Goal: Transaction & Acquisition: Download file/media

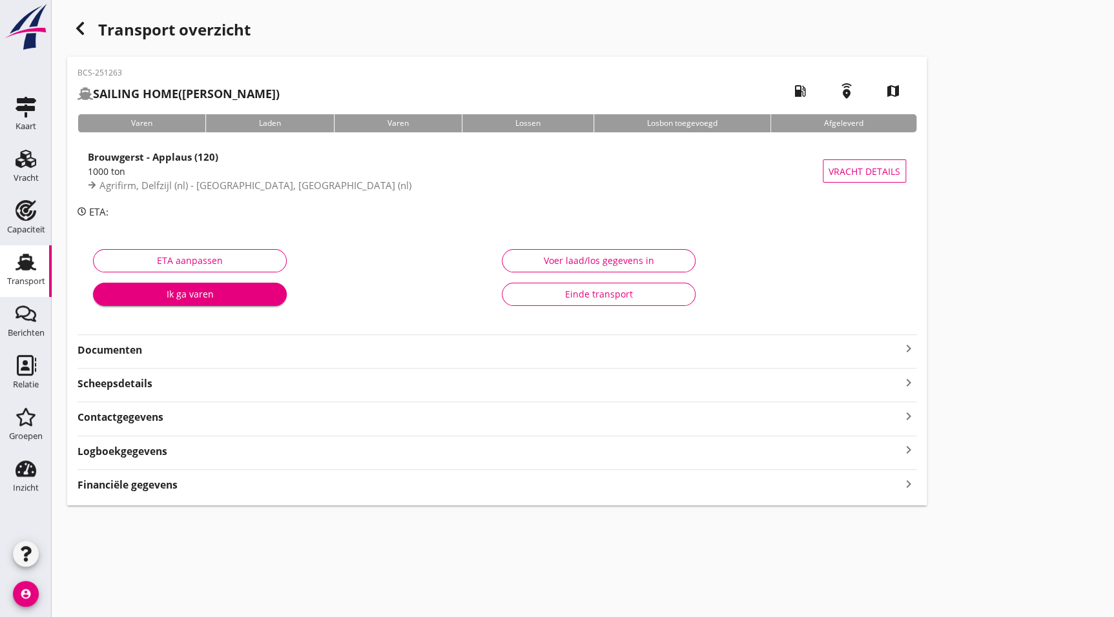
click at [25, 258] on use at bounding box center [25, 262] width 21 height 17
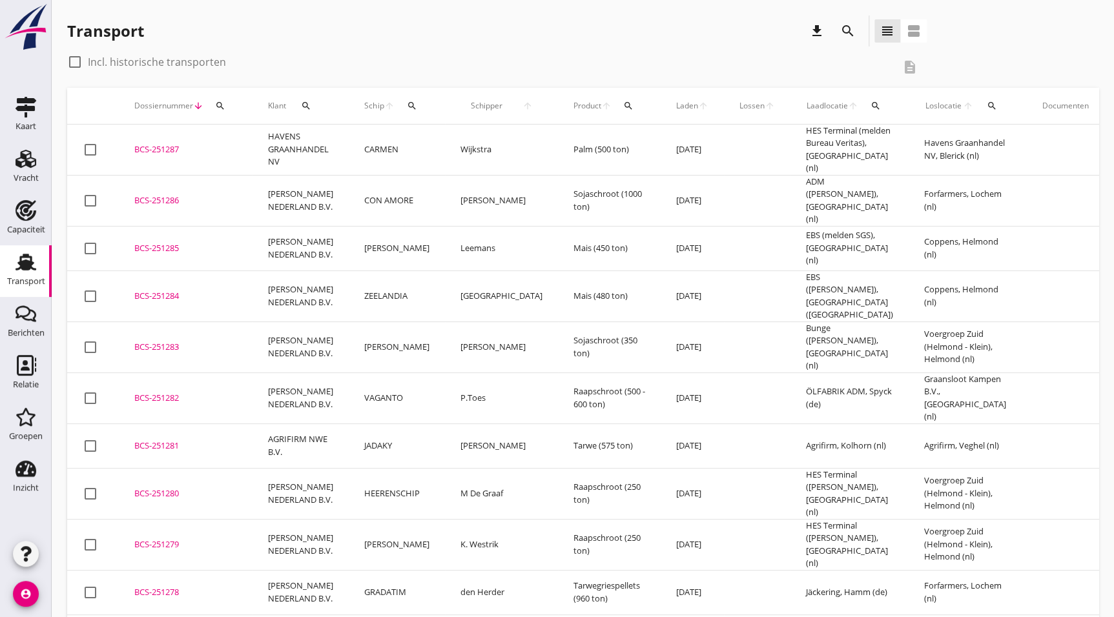
scroll to position [234, 0]
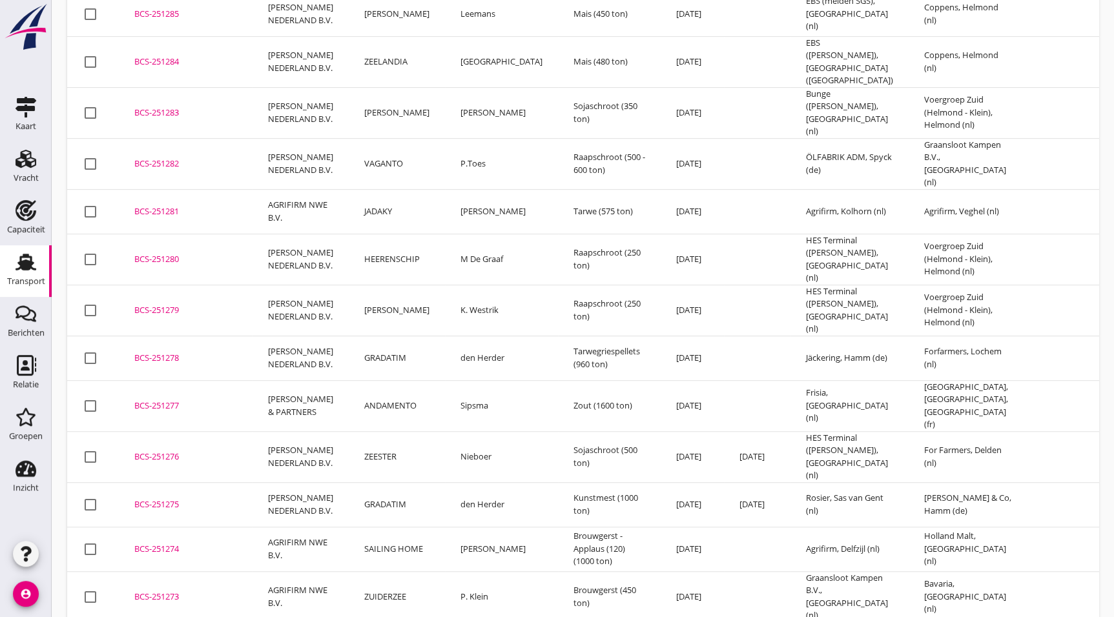
click at [182, 591] on div "BCS-251273" at bounding box center [185, 597] width 103 height 13
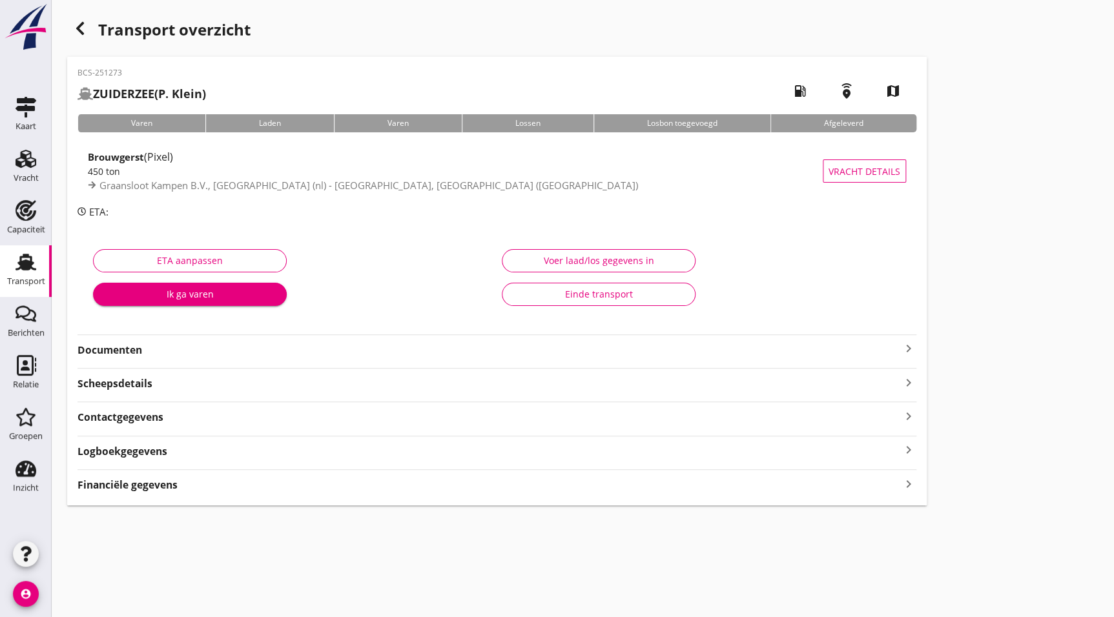
click at [179, 340] on div "Documenten keyboard_arrow_right" at bounding box center [496, 348] width 839 height 17
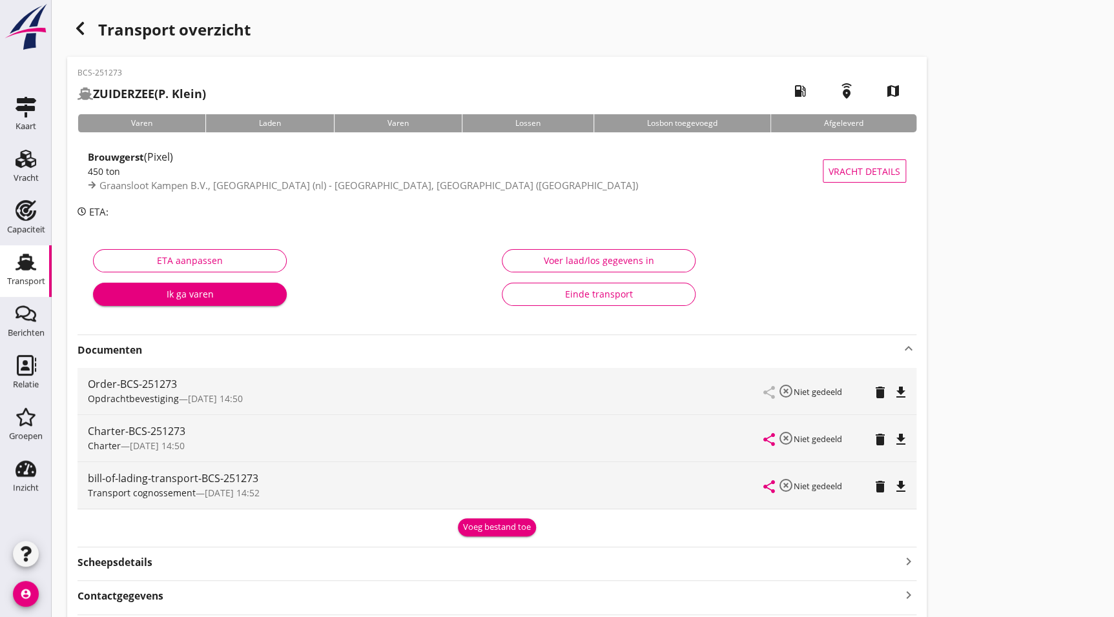
click at [903, 433] on icon "file_download" at bounding box center [900, 439] width 15 height 15
click at [86, 23] on icon "button" at bounding box center [79, 28] width 15 height 15
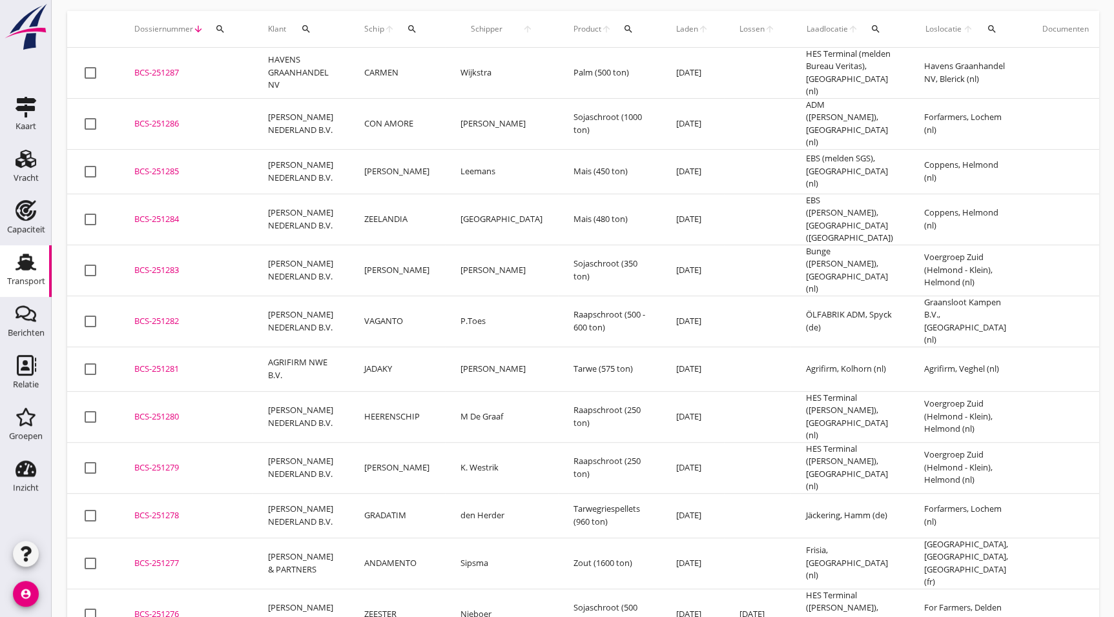
scroll to position [190, 0]
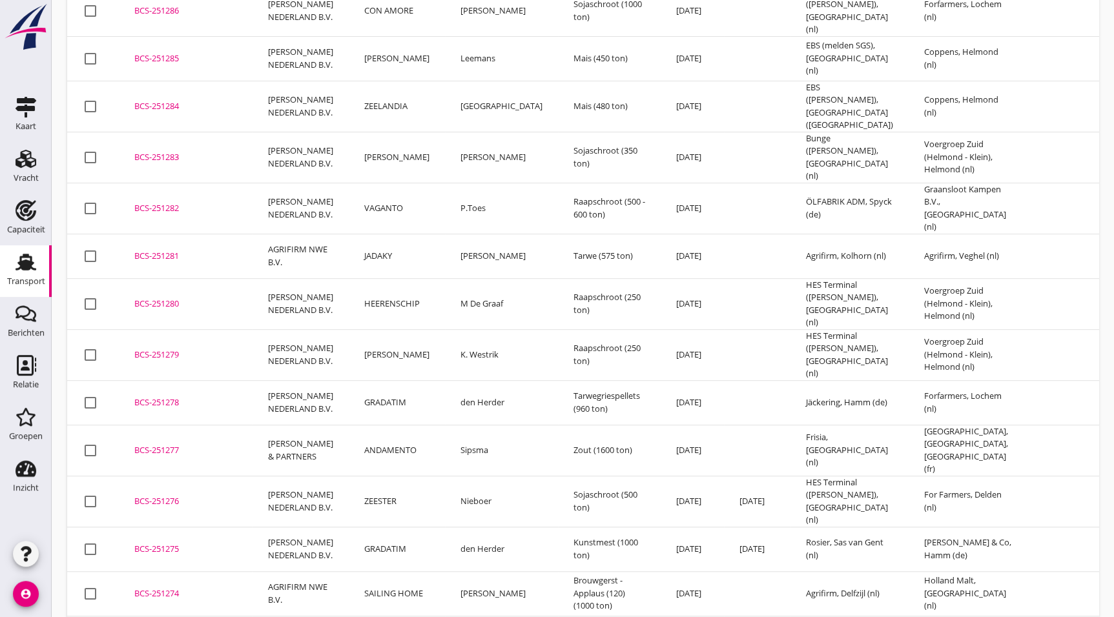
click at [161, 588] on div "BCS-251274" at bounding box center [185, 594] width 103 height 13
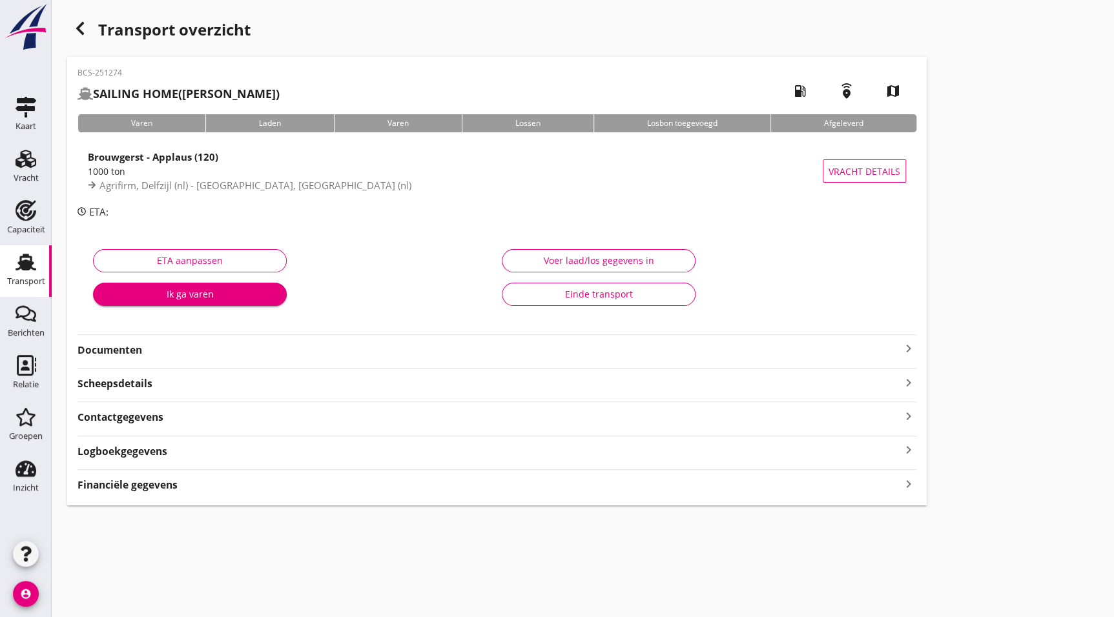
click at [132, 349] on strong "Documenten" at bounding box center [488, 350] width 823 height 15
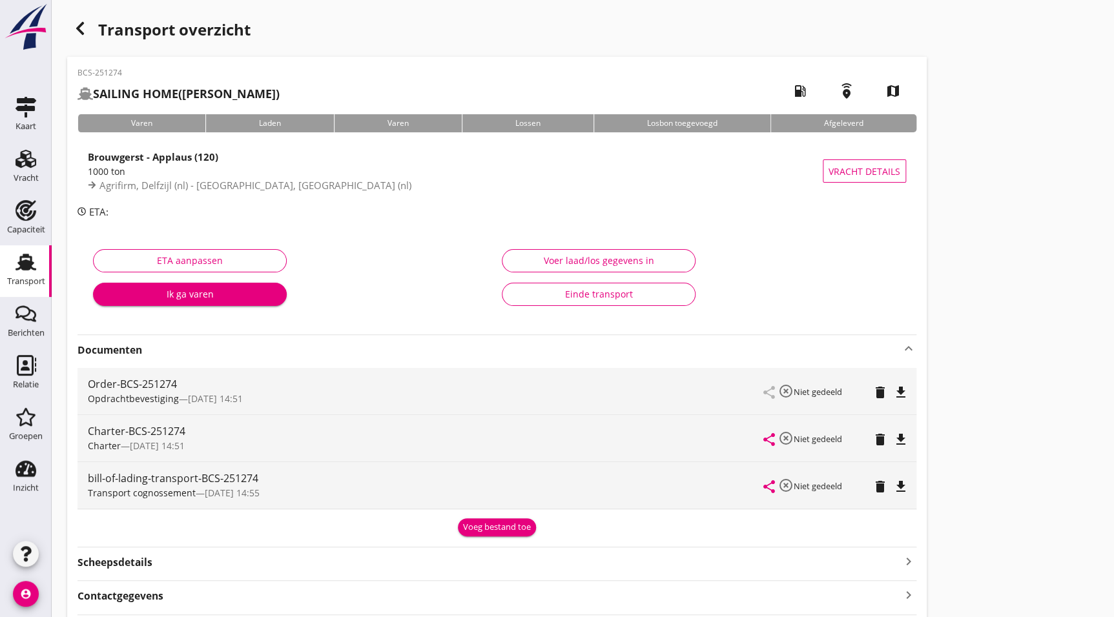
click at [903, 436] on icon "file_download" at bounding box center [900, 439] width 15 height 15
click at [78, 25] on icon "button" at bounding box center [79, 28] width 15 height 15
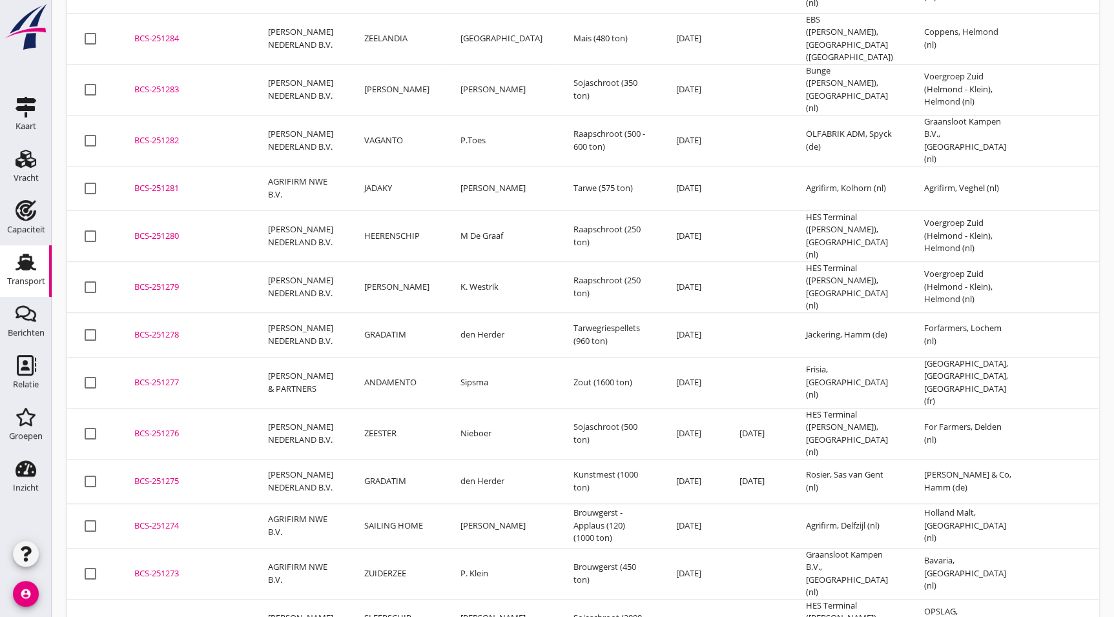
scroll to position [336, 0]
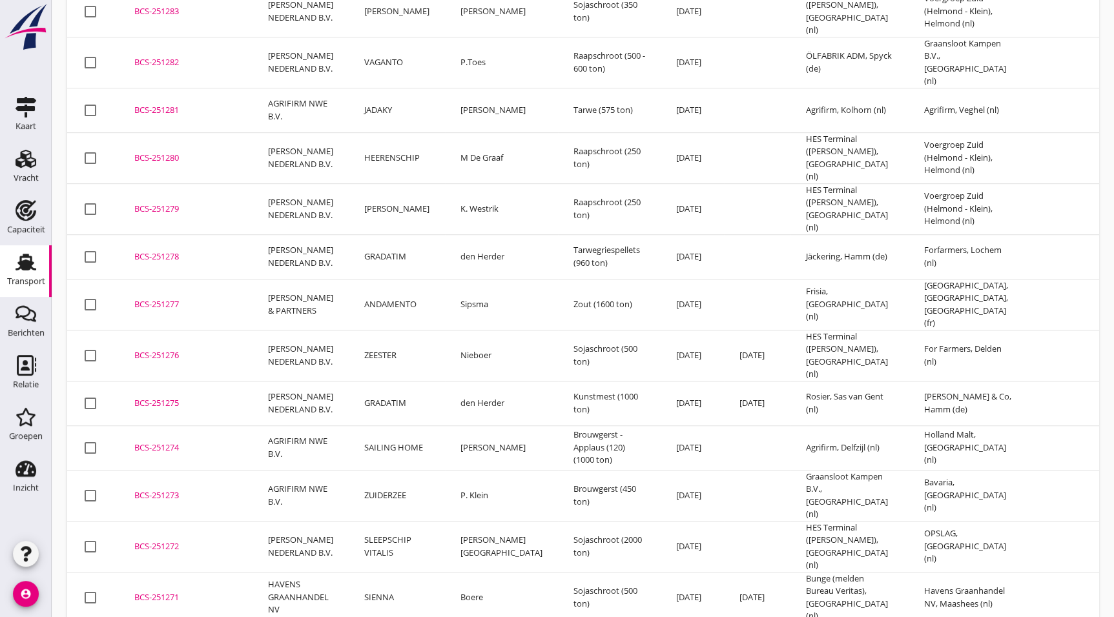
drag, startPoint x: 203, startPoint y: 347, endPoint x: 797, endPoint y: 401, distance: 595.8
click at [203, 397] on div "BCS-251275" at bounding box center [185, 403] width 103 height 13
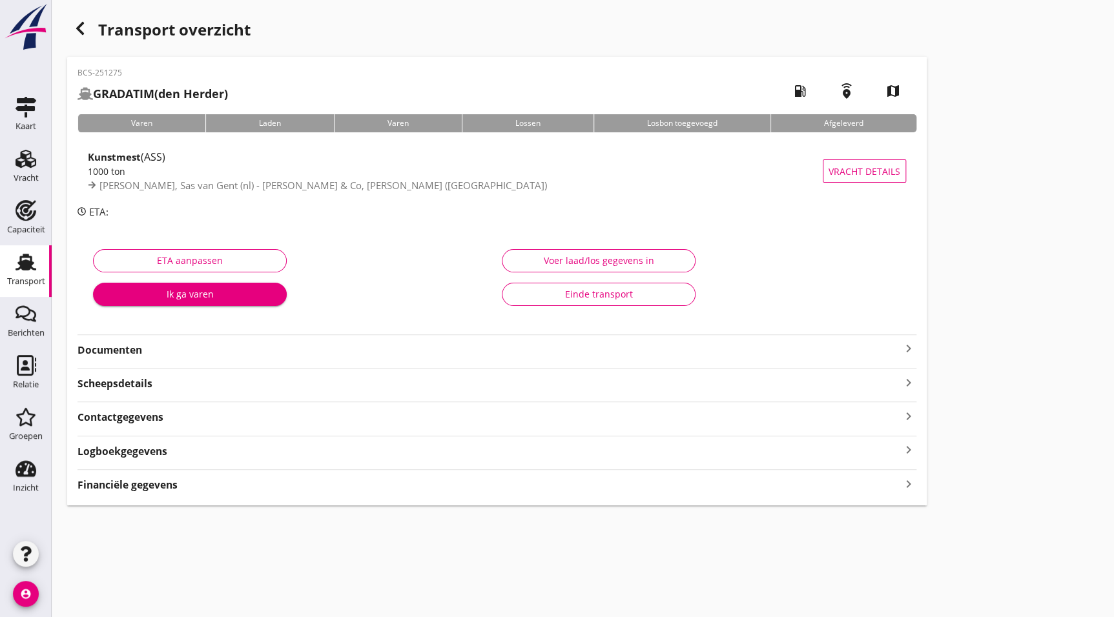
click at [145, 348] on strong "Documenten" at bounding box center [488, 350] width 823 height 15
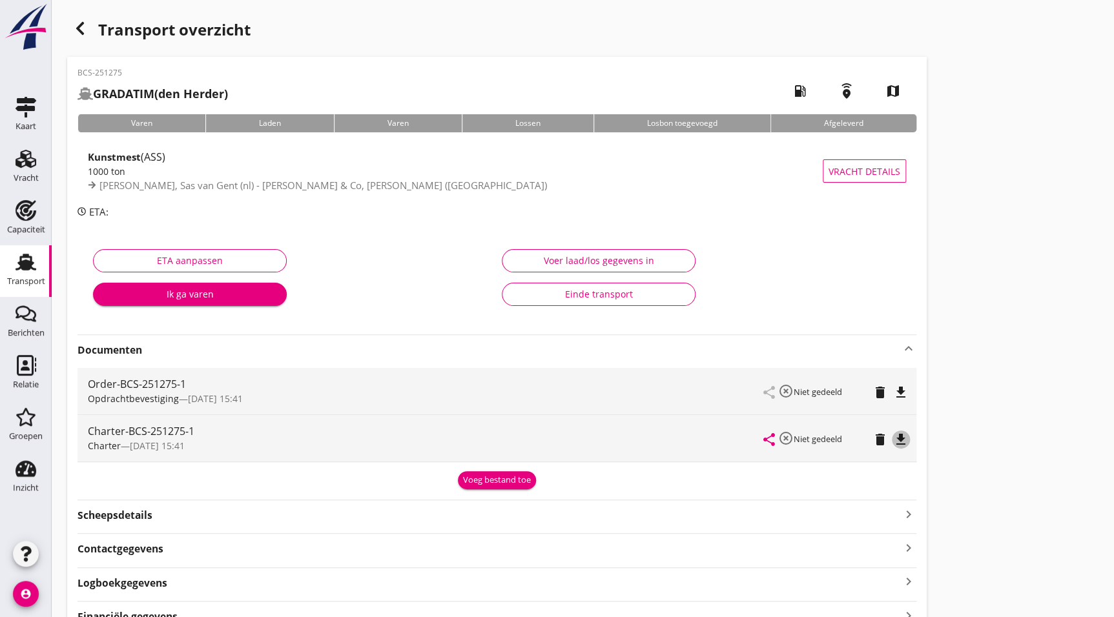
click at [902, 435] on icon "file_download" at bounding box center [900, 439] width 15 height 15
click at [83, 31] on icon "button" at bounding box center [79, 28] width 15 height 15
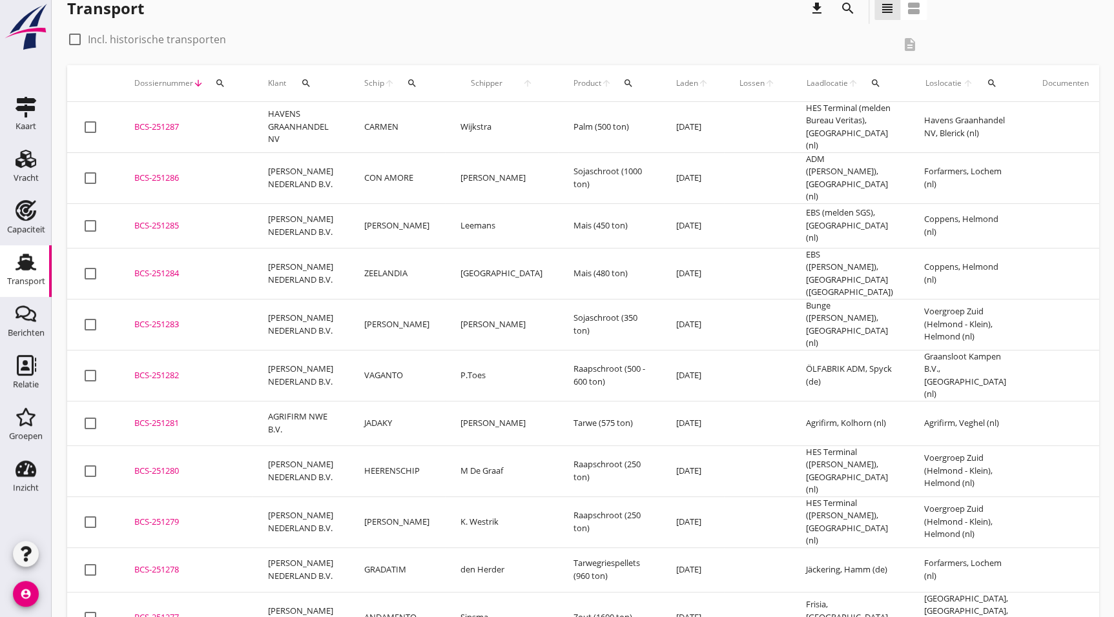
scroll to position [156, 0]
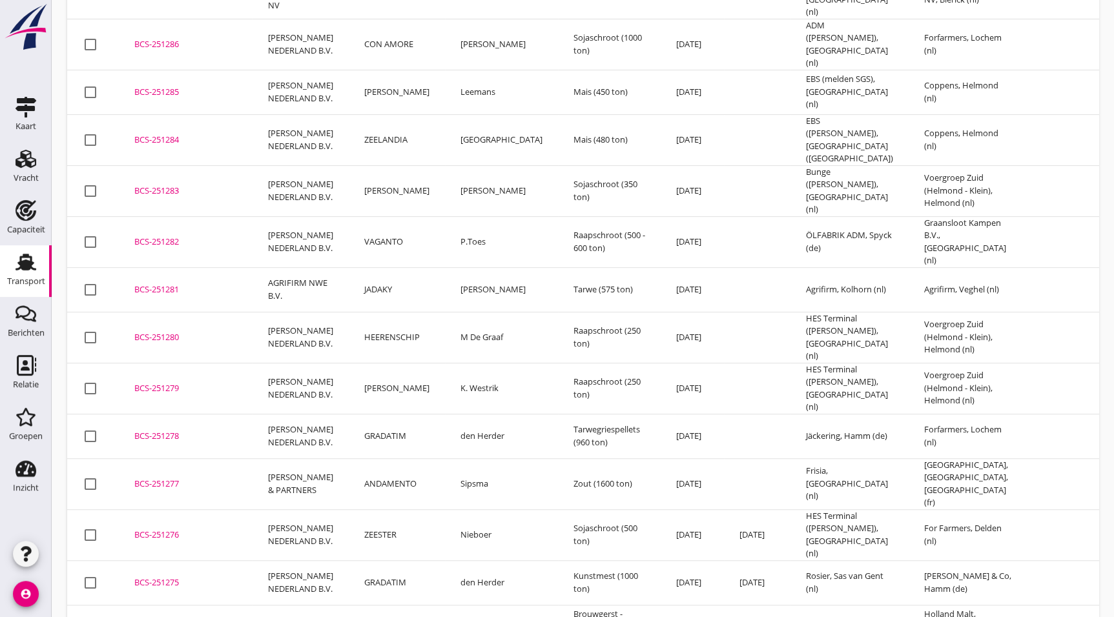
click at [173, 529] on div "BCS-251276" at bounding box center [185, 535] width 103 height 13
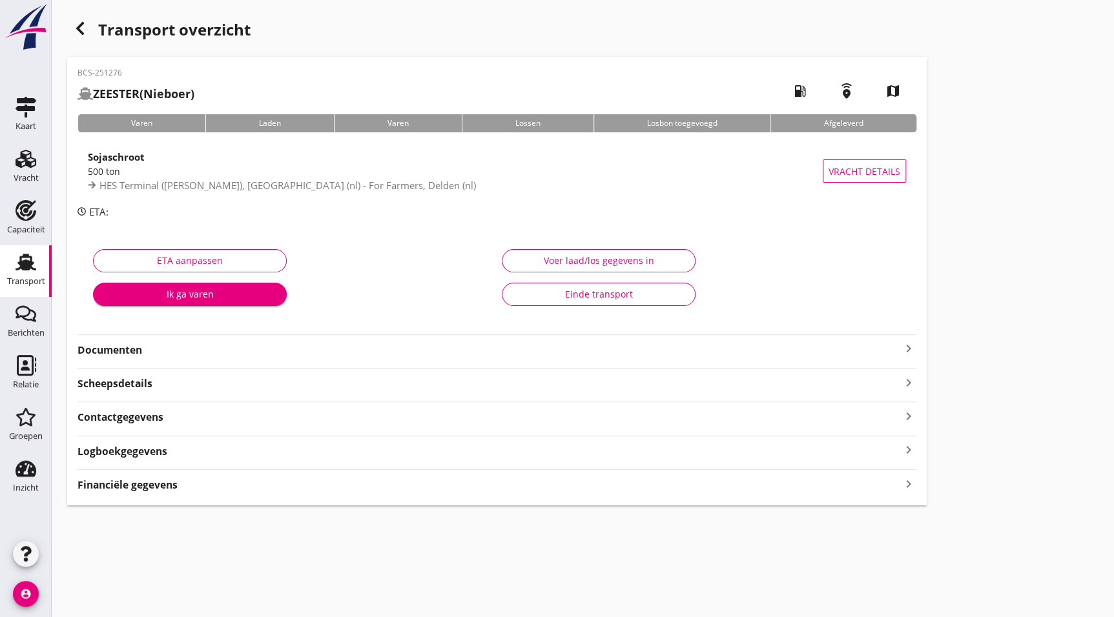
click at [181, 351] on strong "Documenten" at bounding box center [488, 350] width 823 height 15
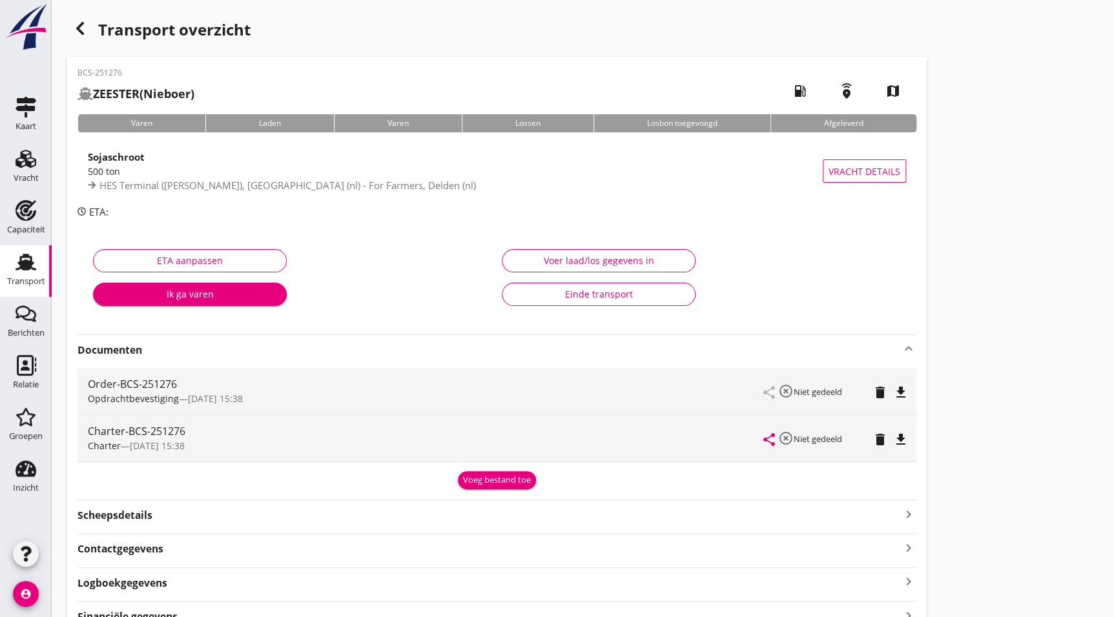
click at [904, 436] on icon "file_download" at bounding box center [900, 439] width 15 height 15
click at [83, 23] on use "button" at bounding box center [80, 28] width 8 height 13
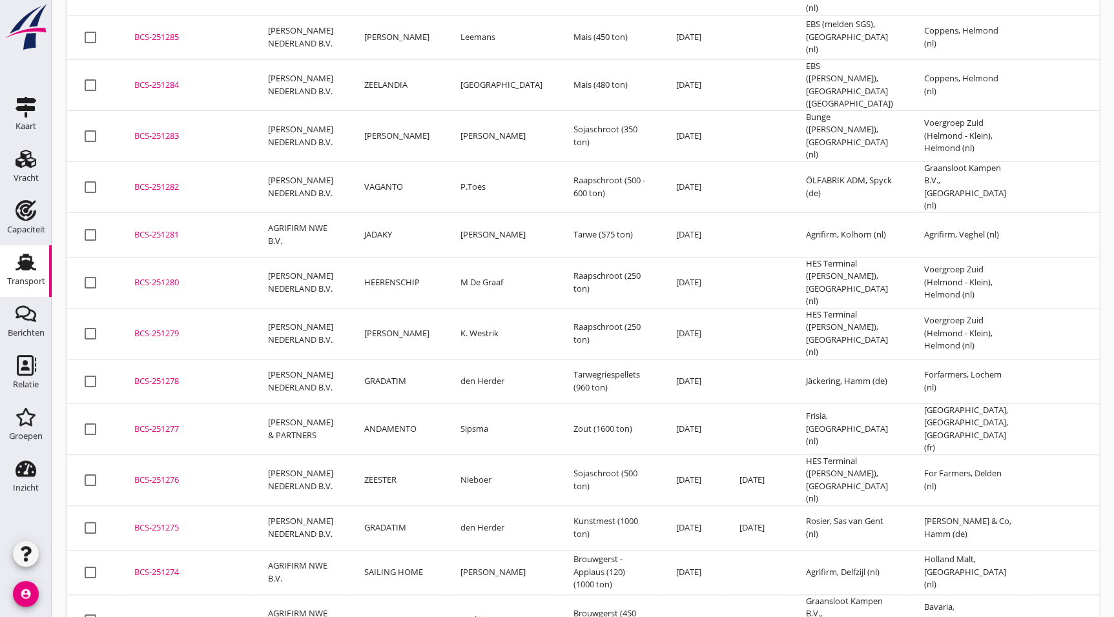
scroll to position [203, 0]
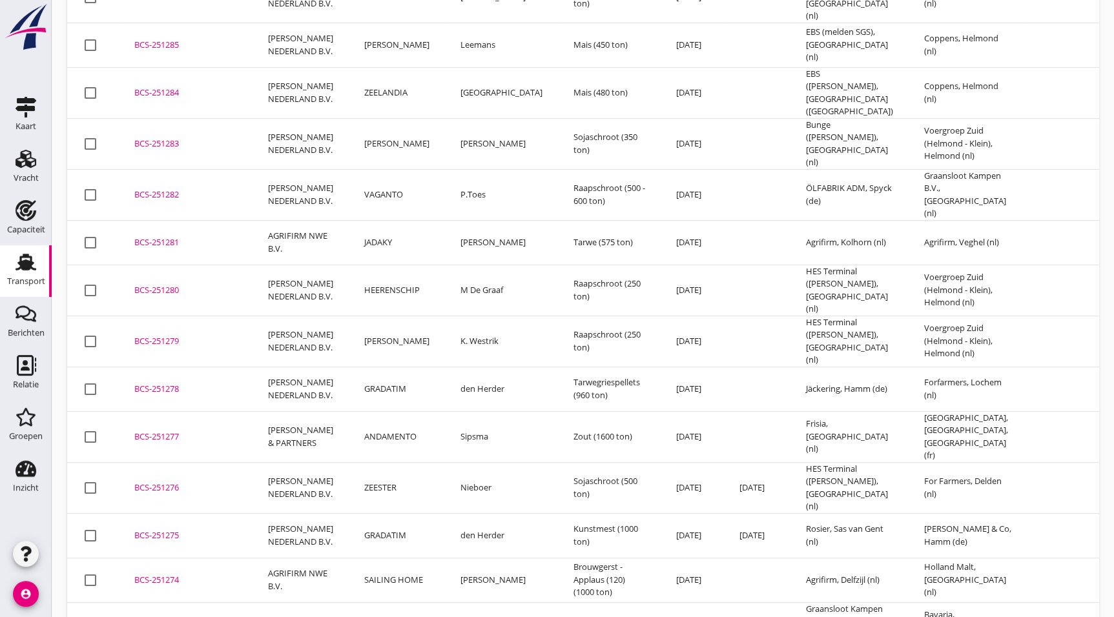
click at [181, 411] on td "BCS-251277 upload_file Drop hier uw bestand om het aan het dossier toe te voegen" at bounding box center [186, 436] width 134 height 51
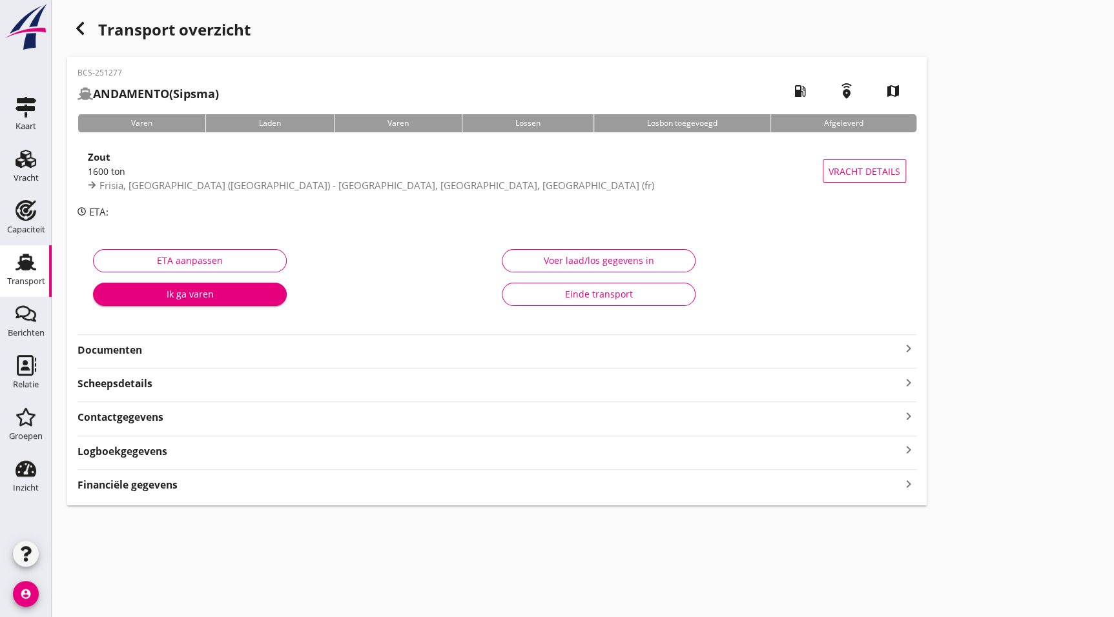
click at [123, 353] on strong "Documenten" at bounding box center [488, 350] width 823 height 15
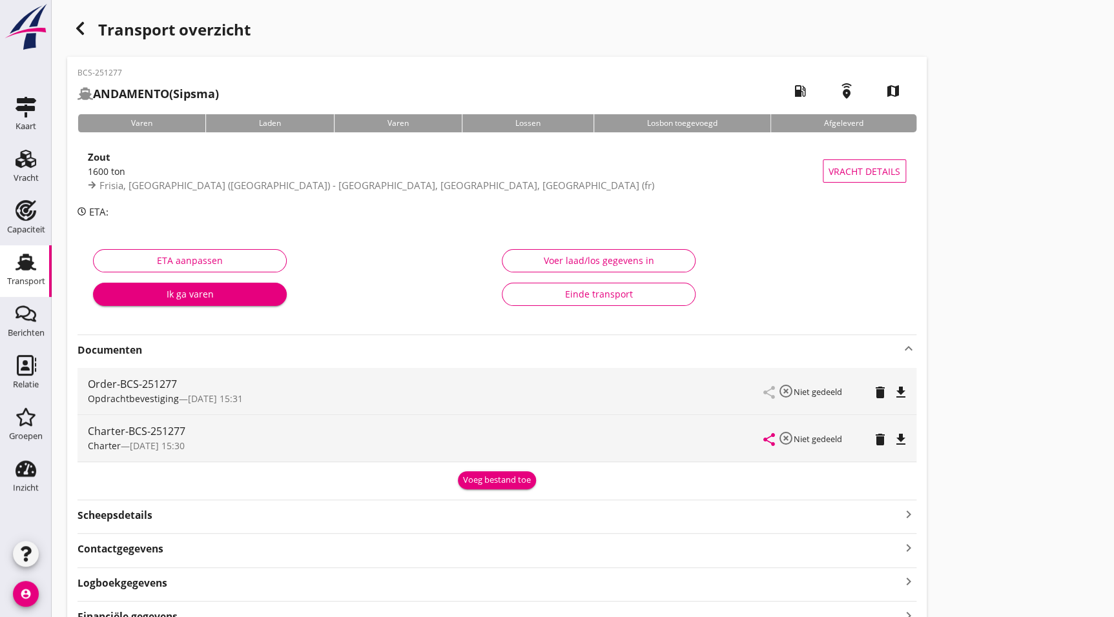
click at [901, 440] on icon "file_download" at bounding box center [900, 439] width 15 height 15
click at [89, 24] on div "button" at bounding box center [80, 28] width 26 height 26
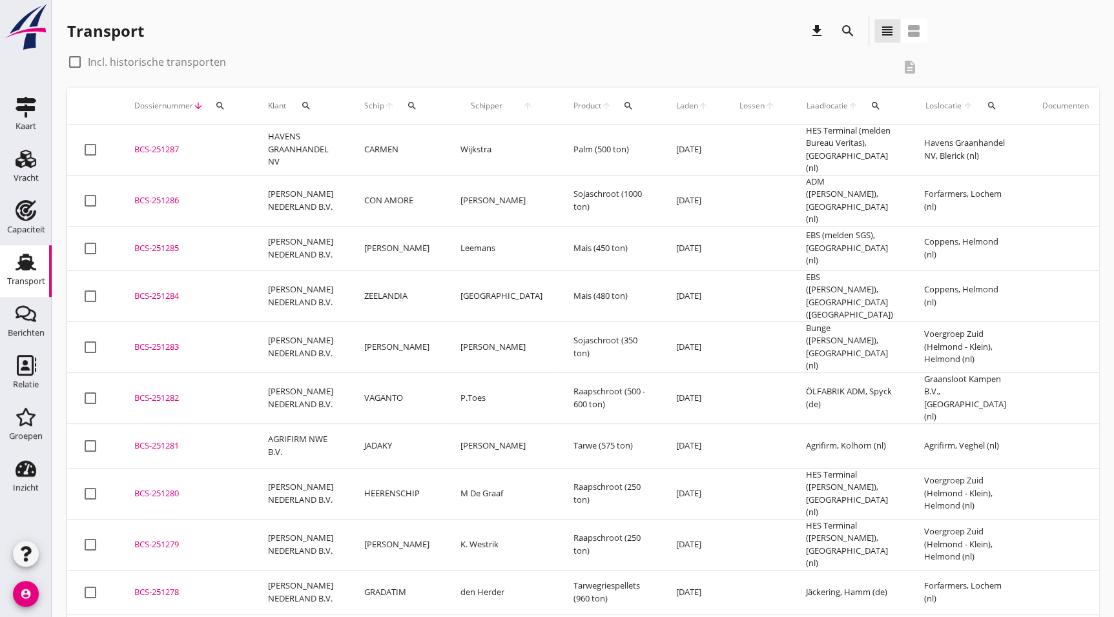
scroll to position [234, 0]
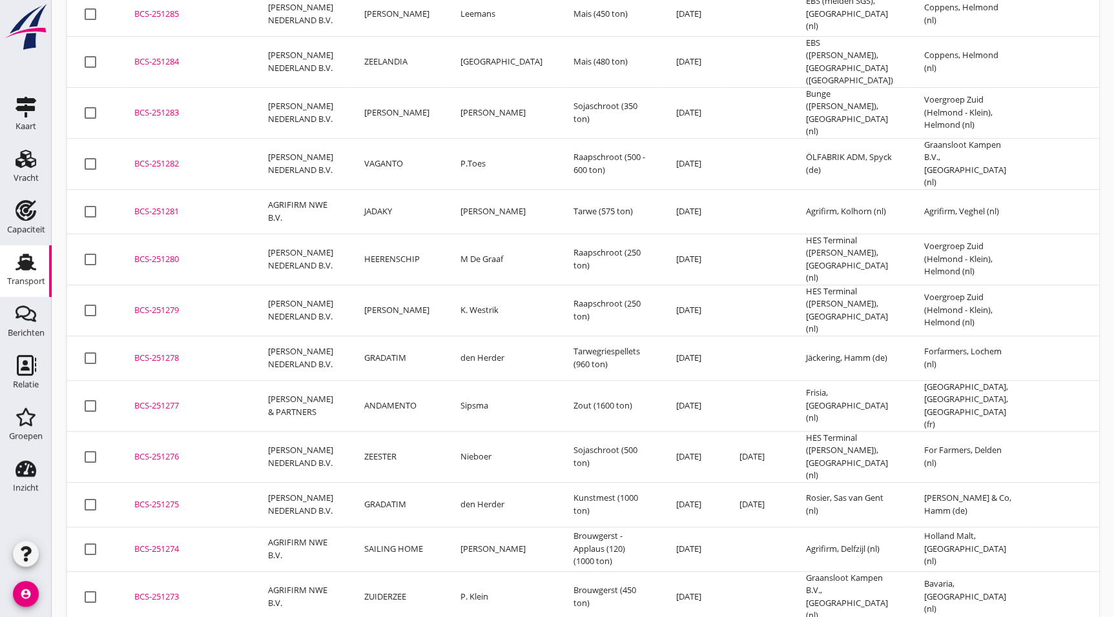
click at [154, 352] on div "BCS-251278" at bounding box center [185, 358] width 103 height 13
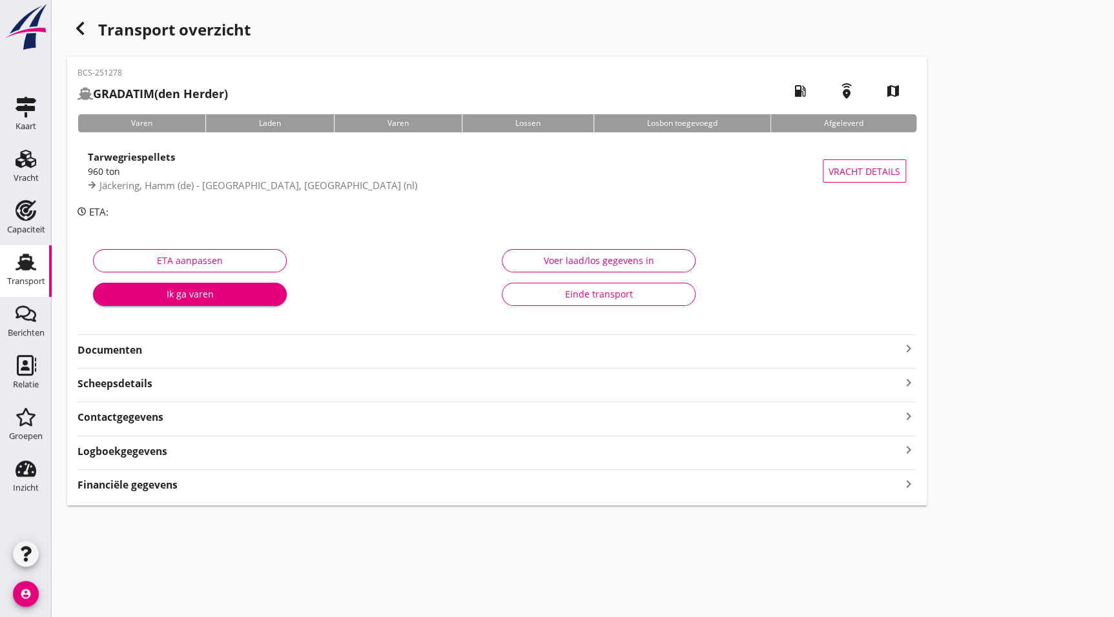
drag, startPoint x: 130, startPoint y: 356, endPoint x: 148, endPoint y: 348, distance: 19.3
click at [130, 356] on strong "Documenten" at bounding box center [488, 350] width 823 height 15
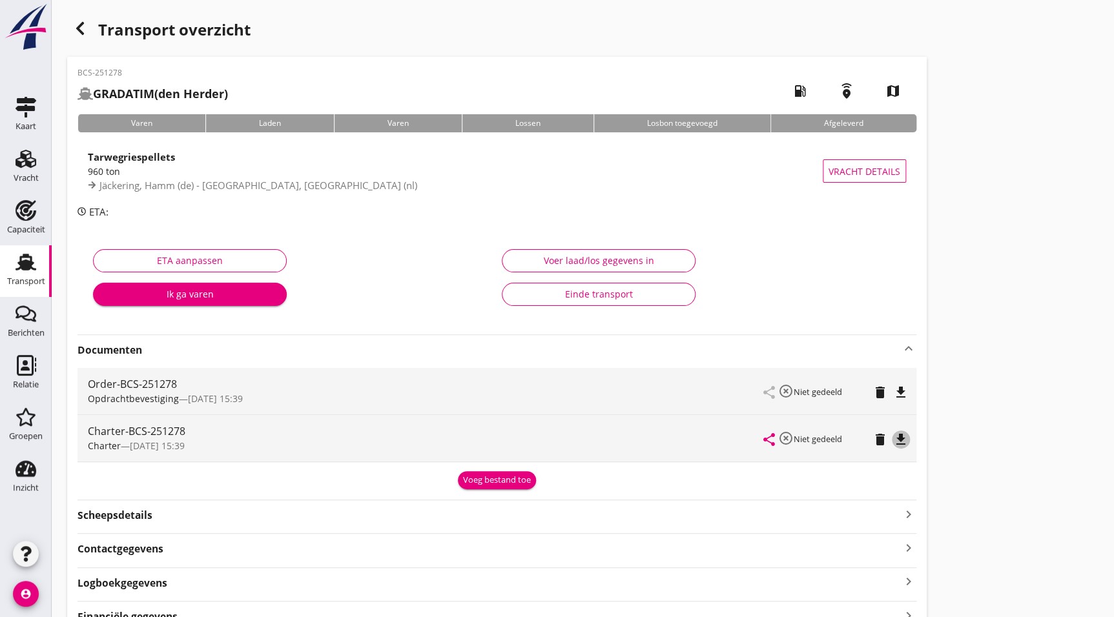
click at [899, 437] on icon "file_download" at bounding box center [900, 439] width 15 height 15
click at [79, 26] on use "button" at bounding box center [80, 28] width 8 height 13
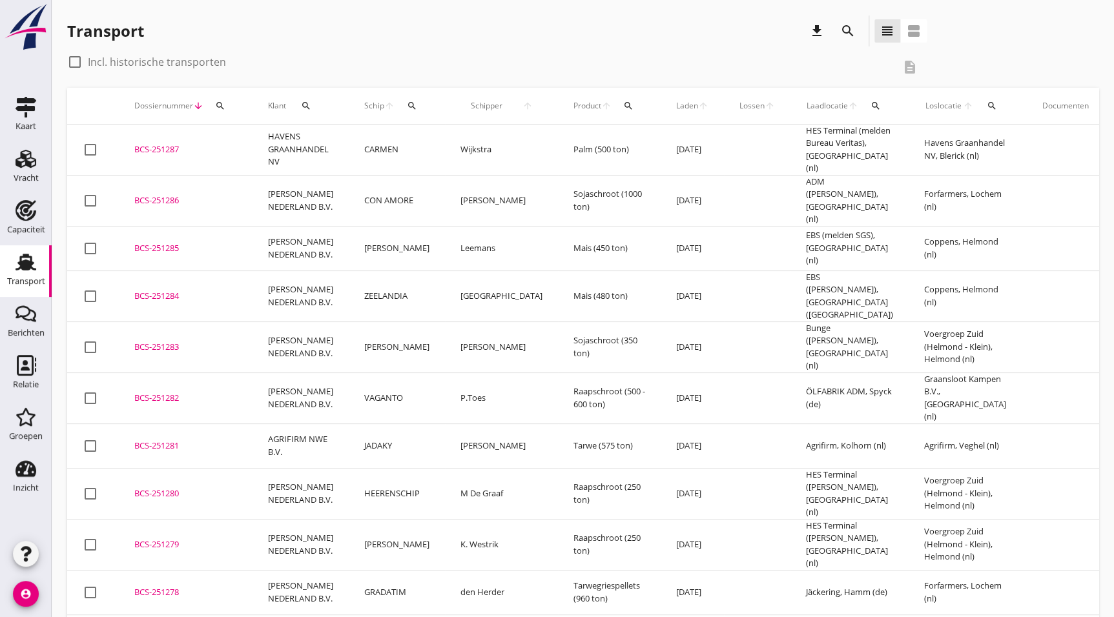
drag, startPoint x: 160, startPoint y: 501, endPoint x: 190, endPoint y: 505, distance: 30.0
click at [160, 519] on td "BCS-251279 upload_file Drop hier uw bestand om het aan het dossier toe te voegen" at bounding box center [186, 544] width 134 height 51
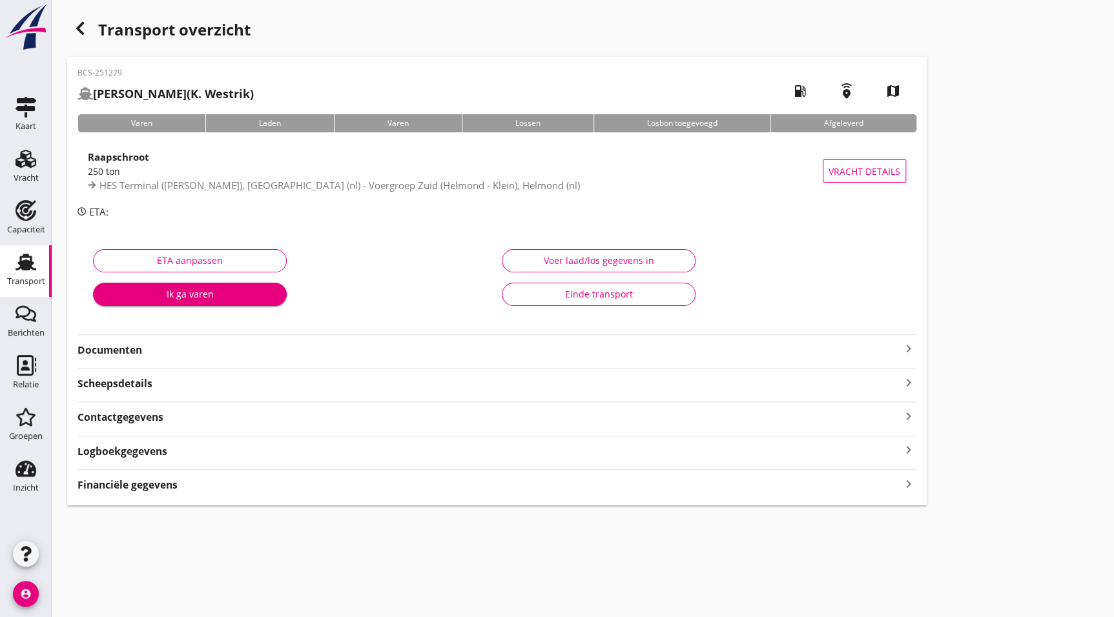
drag, startPoint x: 110, startPoint y: 349, endPoint x: 118, endPoint y: 349, distance: 8.4
click at [110, 349] on strong "Documenten" at bounding box center [488, 350] width 823 height 15
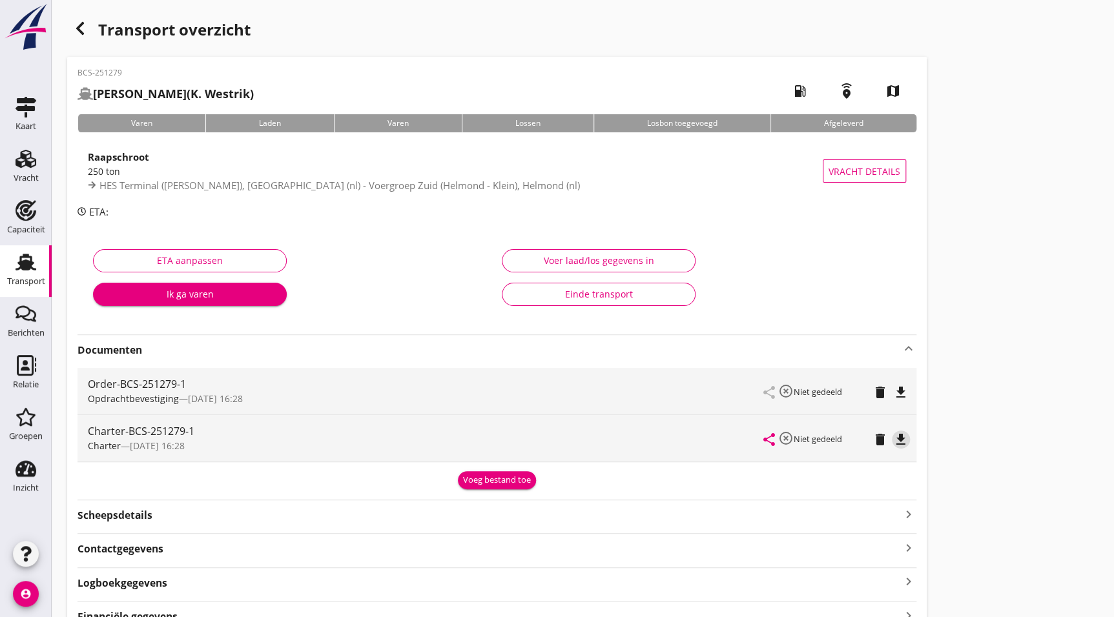
click at [904, 442] on icon "file_download" at bounding box center [900, 439] width 15 height 15
click at [87, 37] on div "button" at bounding box center [80, 28] width 26 height 26
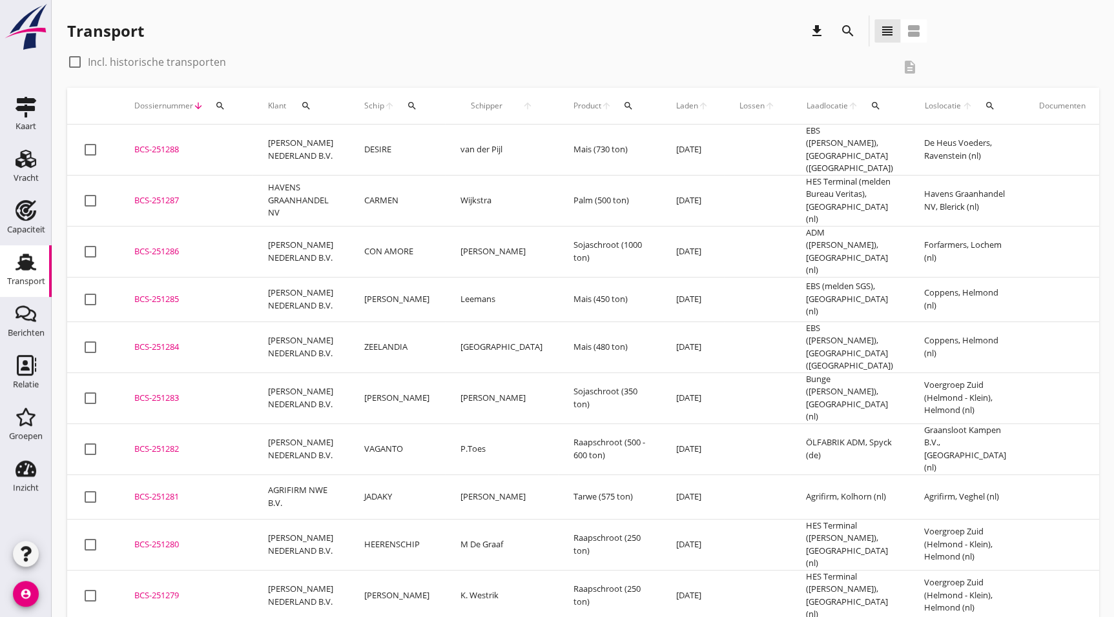
click at [199, 538] on div "BCS-251280" at bounding box center [185, 544] width 103 height 13
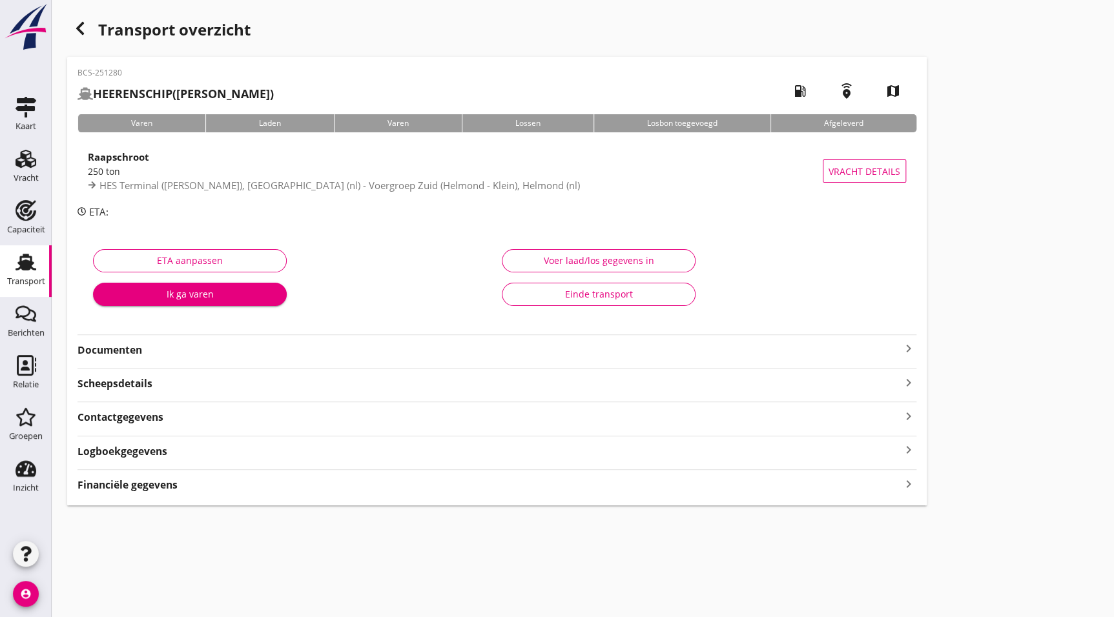
drag, startPoint x: 128, startPoint y: 347, endPoint x: 161, endPoint y: 362, distance: 35.3
click at [128, 347] on strong "Documenten" at bounding box center [488, 350] width 823 height 15
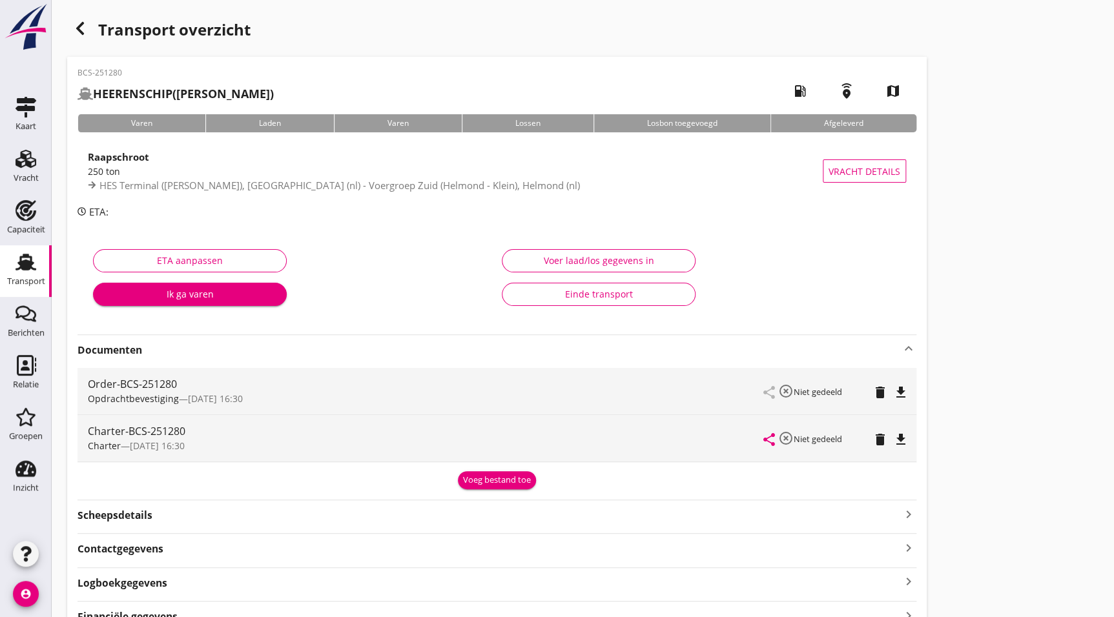
click at [904, 431] on button "file_download" at bounding box center [901, 440] width 18 height 18
click at [78, 30] on use "button" at bounding box center [80, 28] width 8 height 13
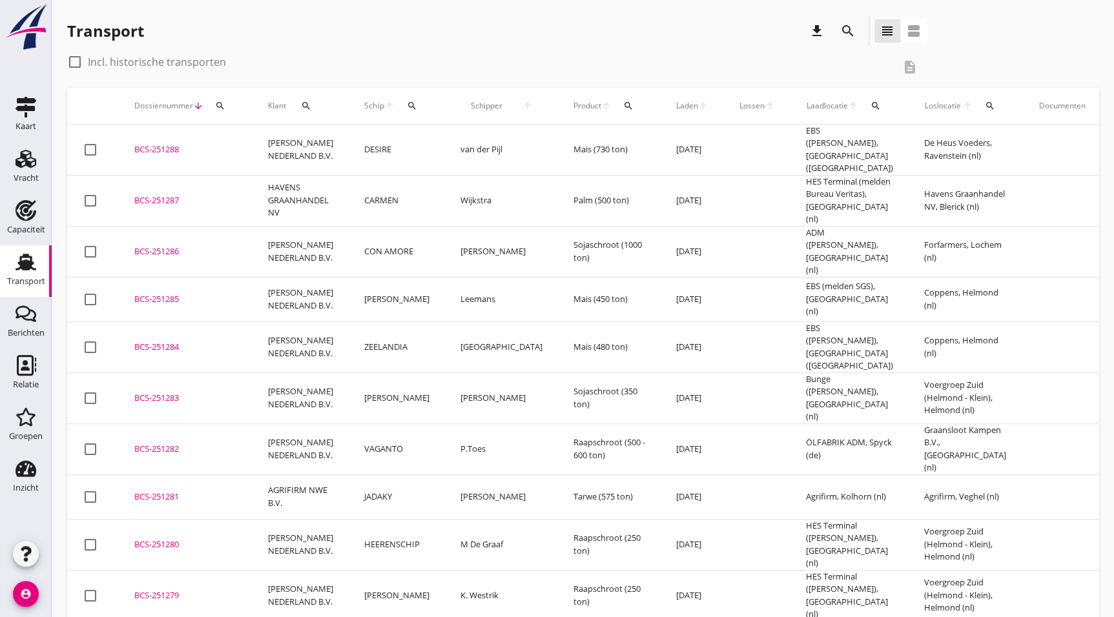
click at [151, 475] on td "BCS-251281 upload_file Drop hier uw bestand om het aan het dossier toe te voegen" at bounding box center [186, 497] width 134 height 45
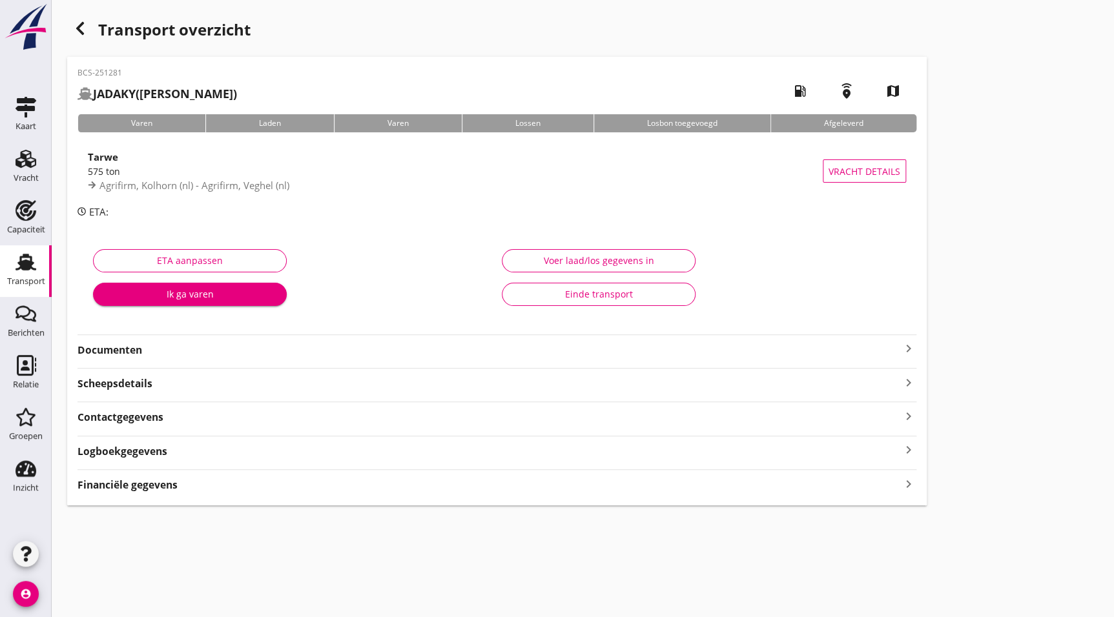
click at [184, 340] on div "Documenten keyboard_arrow_right" at bounding box center [496, 348] width 839 height 17
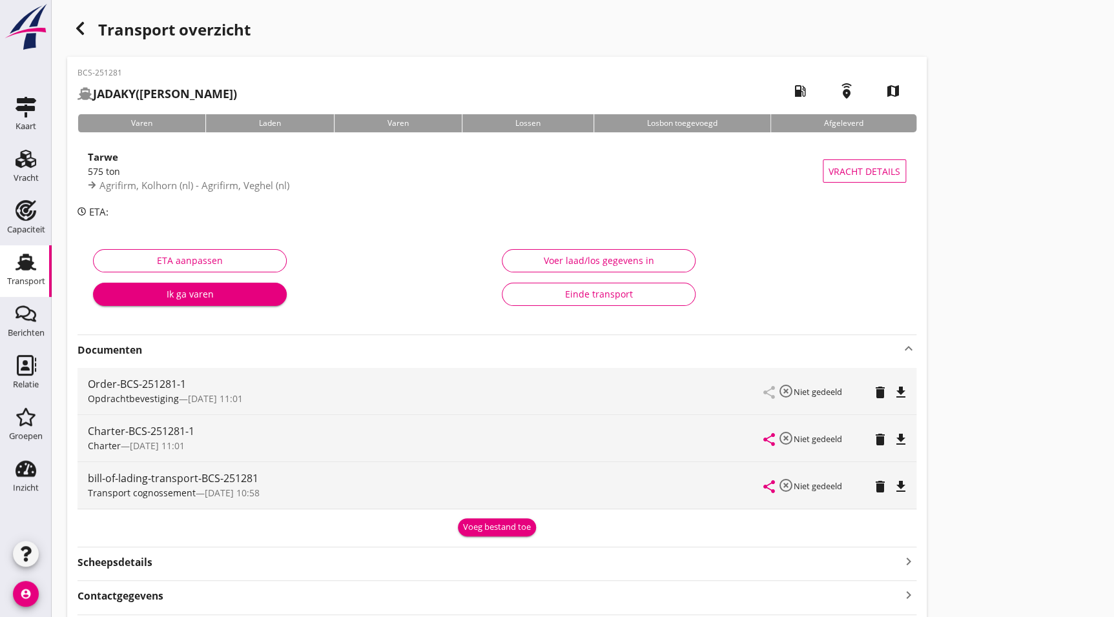
click at [907, 440] on icon "file_download" at bounding box center [900, 439] width 15 height 15
click at [81, 21] on icon "button" at bounding box center [79, 28] width 15 height 15
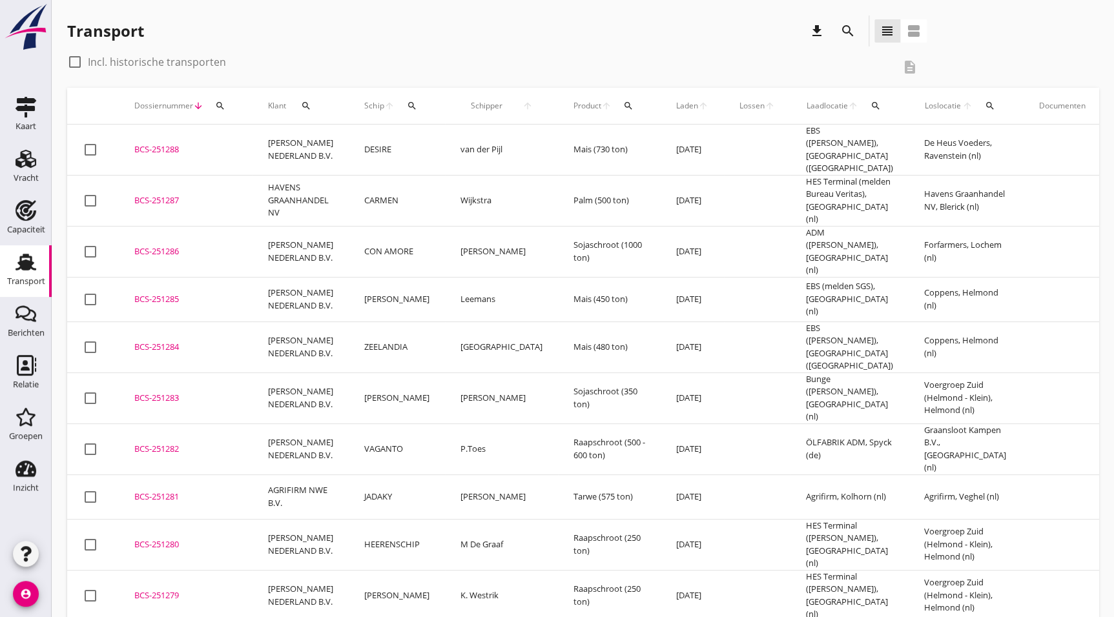
drag, startPoint x: 180, startPoint y: 415, endPoint x: 870, endPoint y: 387, distance: 690.1
click at [180, 443] on div "BCS-251282" at bounding box center [185, 449] width 103 height 13
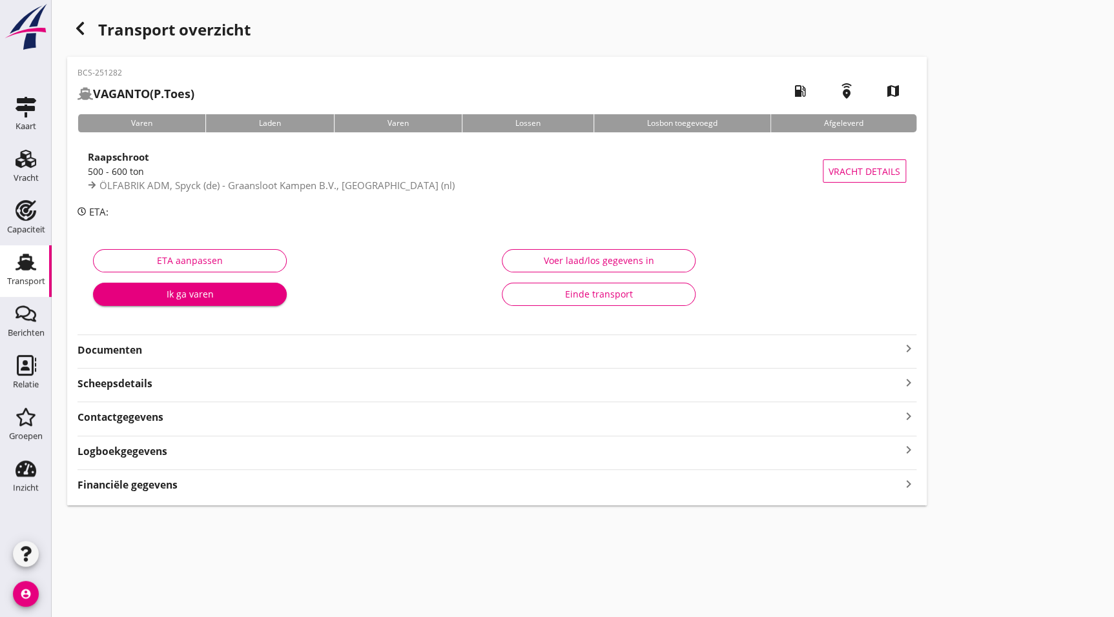
click at [121, 349] on strong "Documenten" at bounding box center [488, 350] width 823 height 15
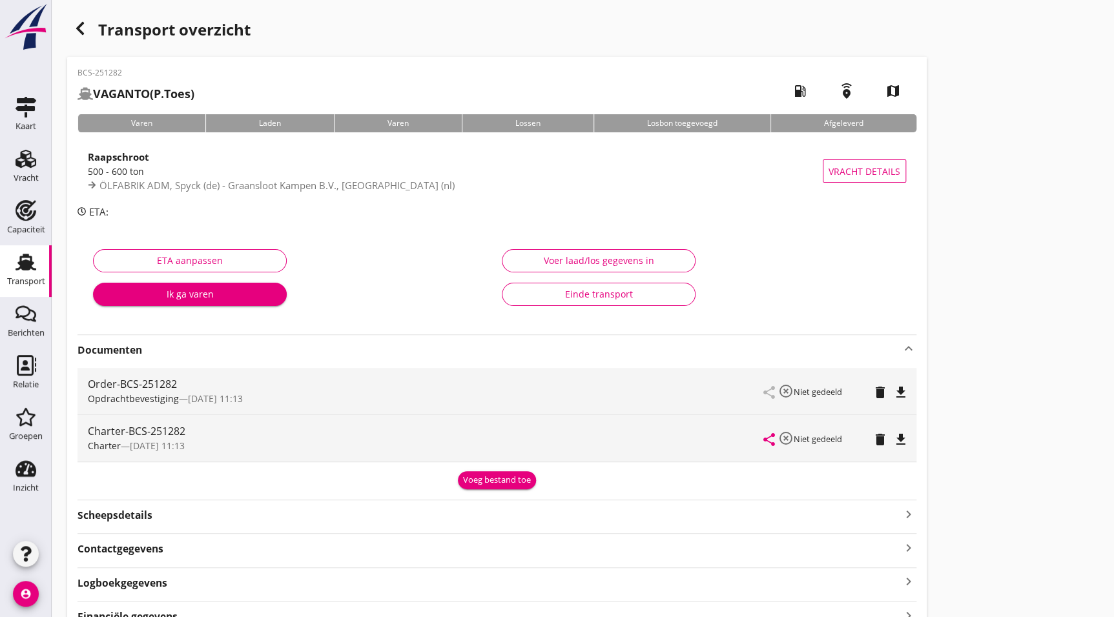
click at [902, 433] on icon "file_download" at bounding box center [900, 439] width 15 height 15
click at [85, 21] on icon "button" at bounding box center [79, 28] width 15 height 15
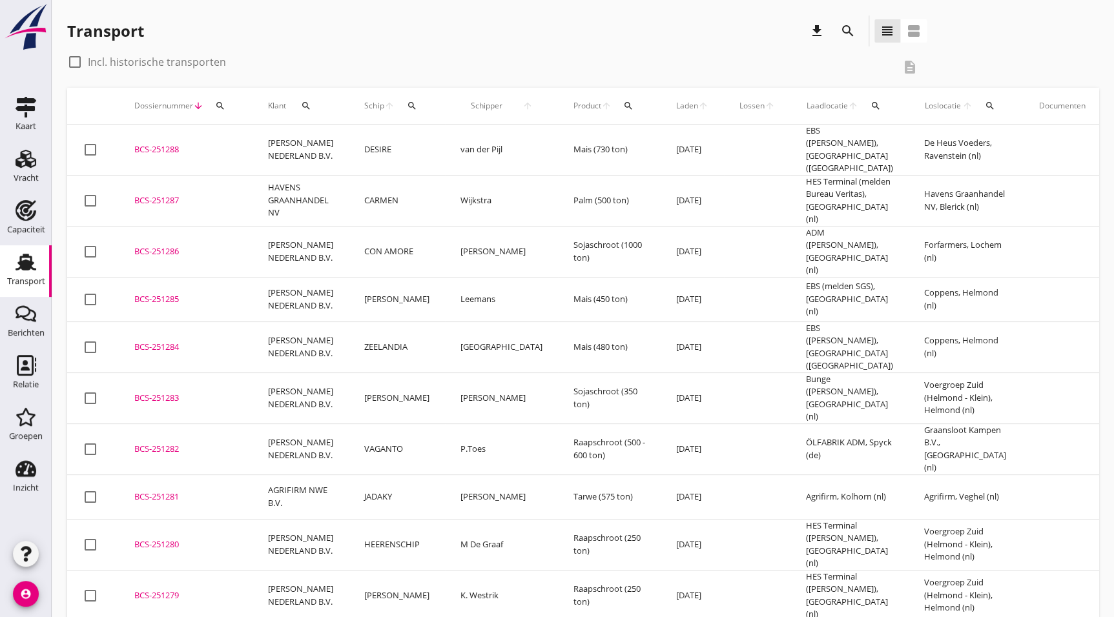
drag, startPoint x: 180, startPoint y: 375, endPoint x: 191, endPoint y: 377, distance: 11.1
click at [180, 392] on div "BCS-251283" at bounding box center [185, 398] width 103 height 13
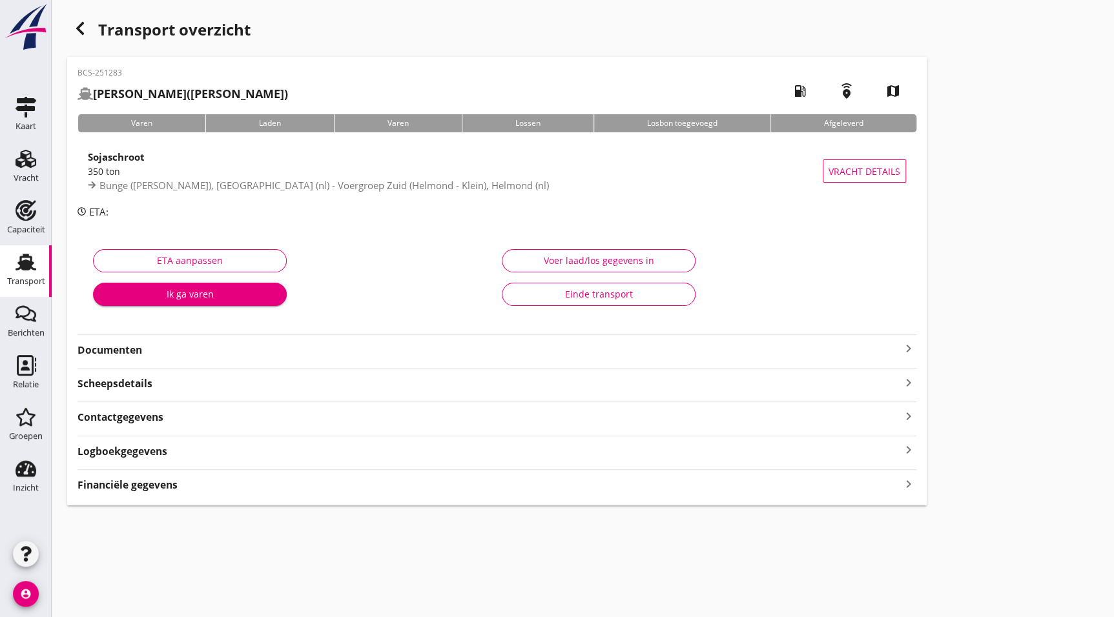
click at [245, 343] on strong "Documenten" at bounding box center [488, 350] width 823 height 15
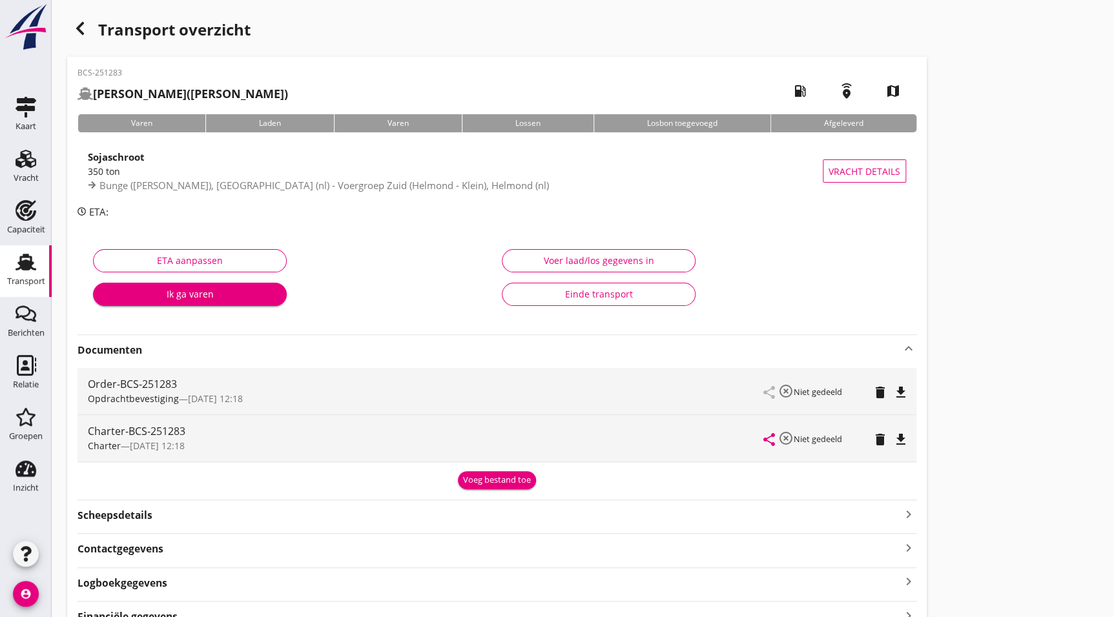
click at [903, 437] on icon "file_download" at bounding box center [900, 439] width 15 height 15
click at [77, 18] on div "button" at bounding box center [80, 28] width 26 height 26
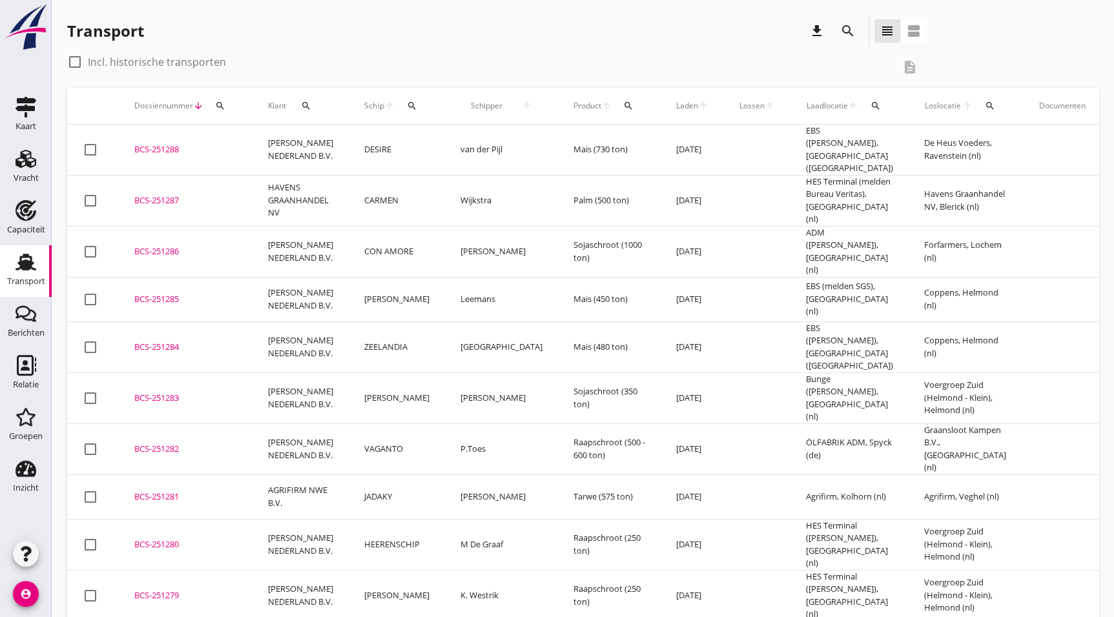
click at [170, 341] on div "BCS-251284" at bounding box center [185, 347] width 103 height 13
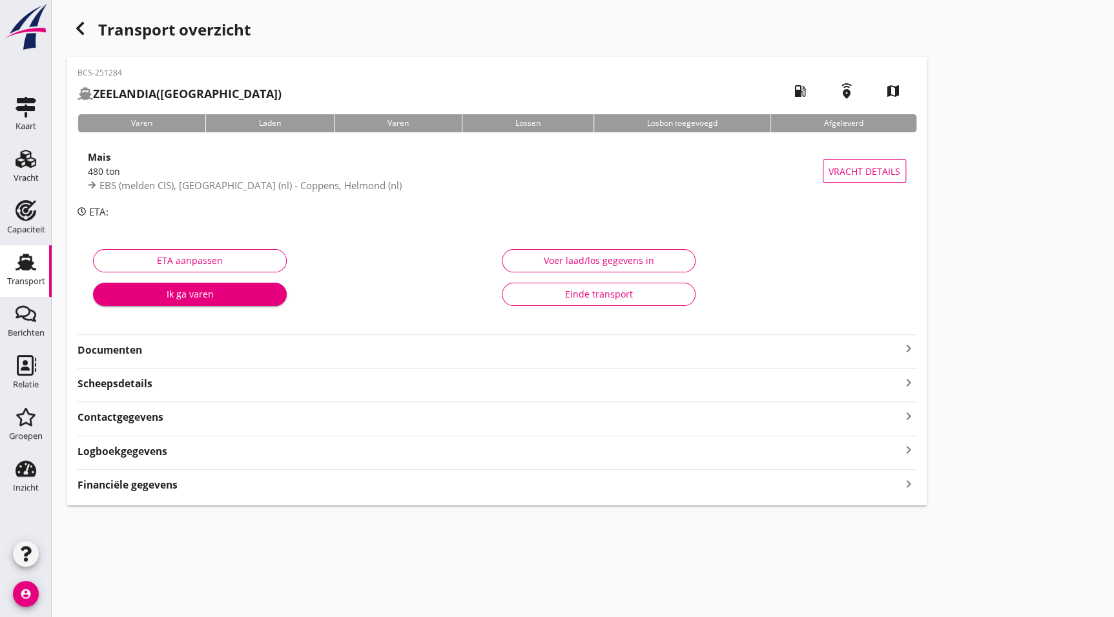
click at [132, 345] on strong "Documenten" at bounding box center [488, 350] width 823 height 15
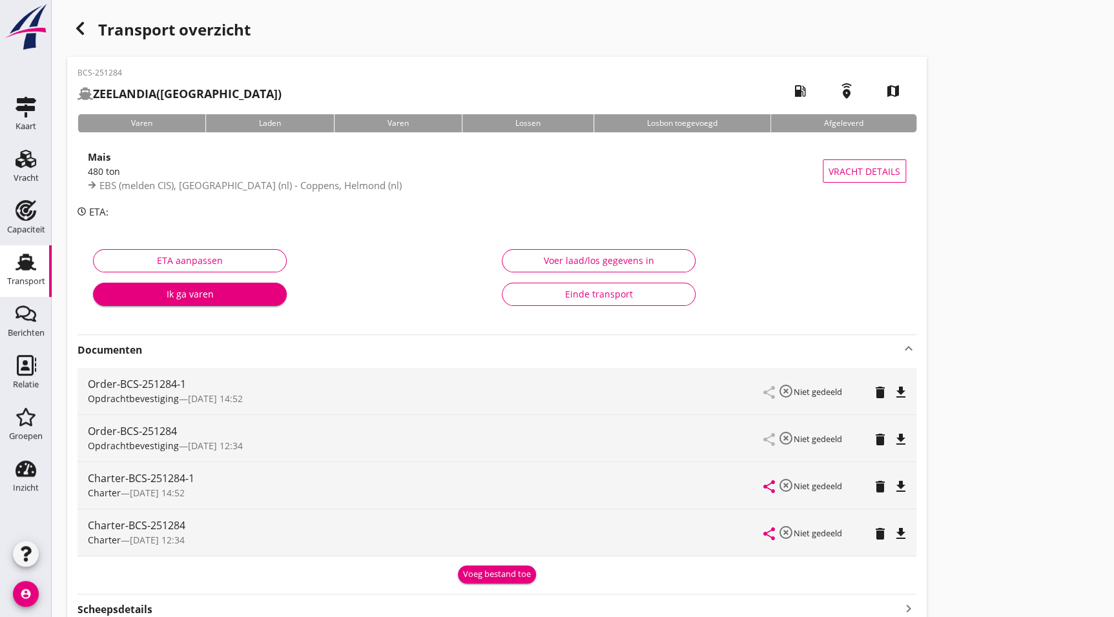
click at [895, 485] on icon "file_download" at bounding box center [900, 486] width 15 height 15
click at [79, 32] on use "button" at bounding box center [80, 28] width 8 height 13
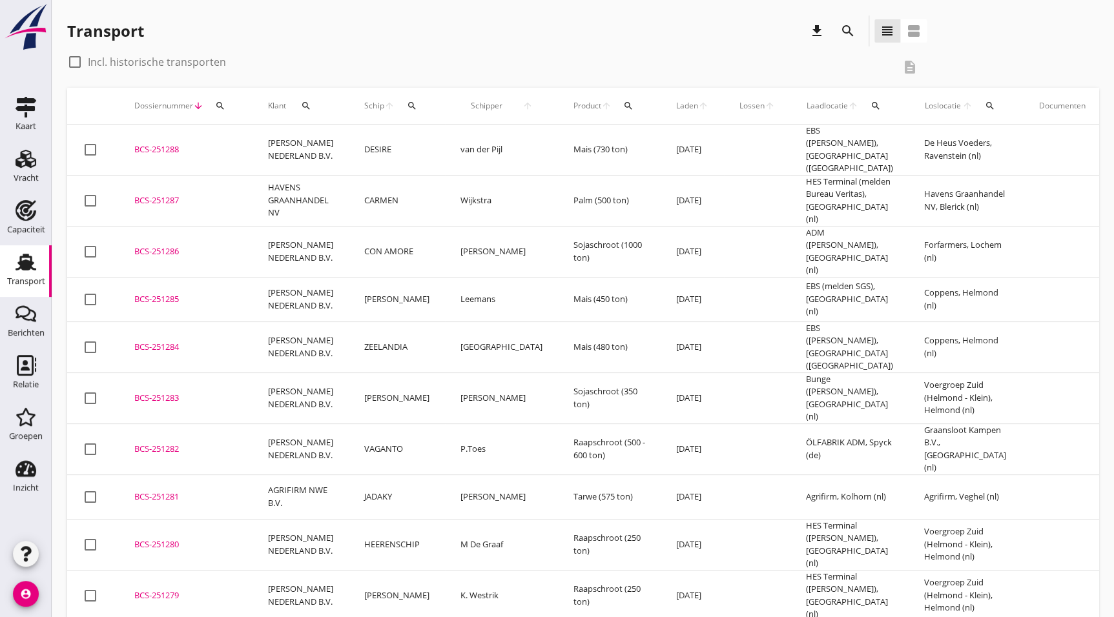
drag, startPoint x: 176, startPoint y: 284, endPoint x: 994, endPoint y: 252, distance: 819.3
click at [176, 293] on div "BCS-251285" at bounding box center [185, 299] width 103 height 13
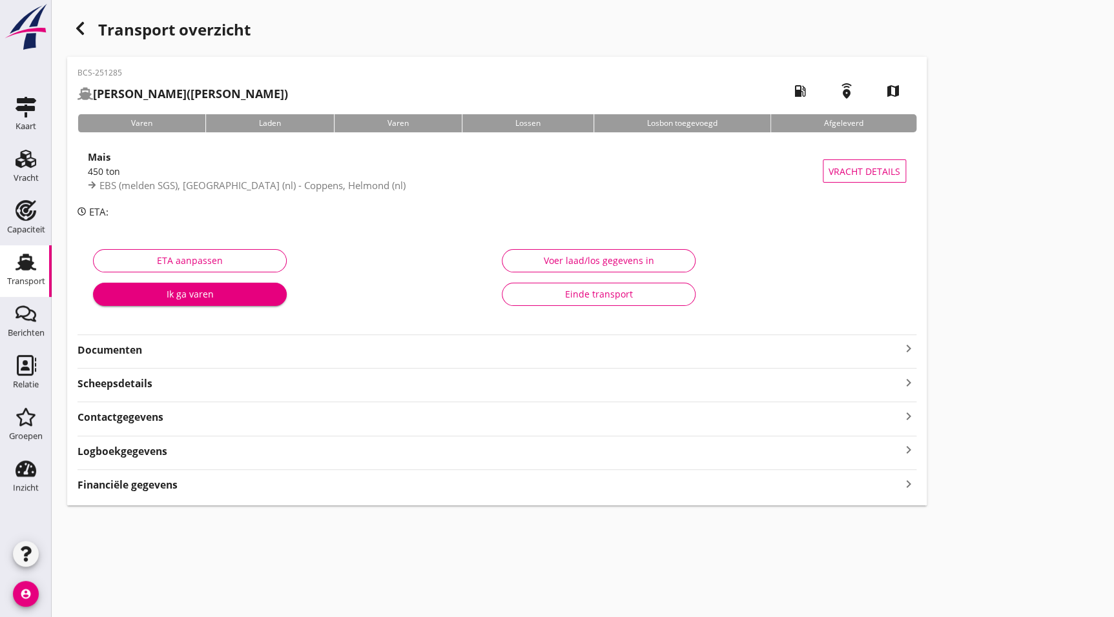
click at [165, 351] on strong "Documenten" at bounding box center [488, 350] width 823 height 15
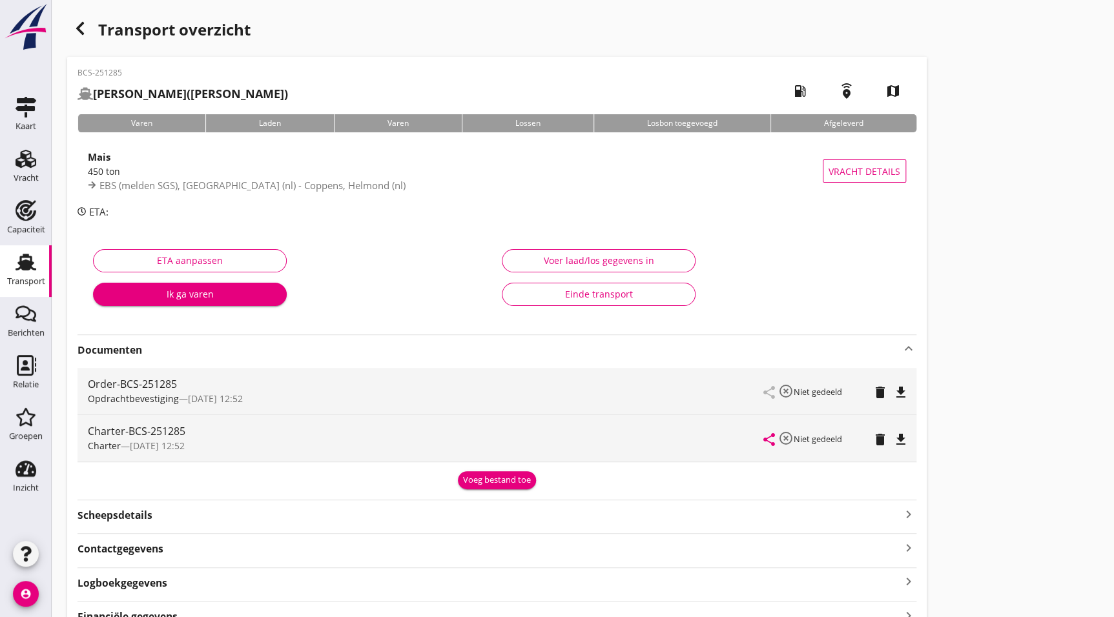
click at [895, 437] on icon "file_download" at bounding box center [900, 439] width 15 height 15
